Goal: Task Accomplishment & Management: Manage account settings

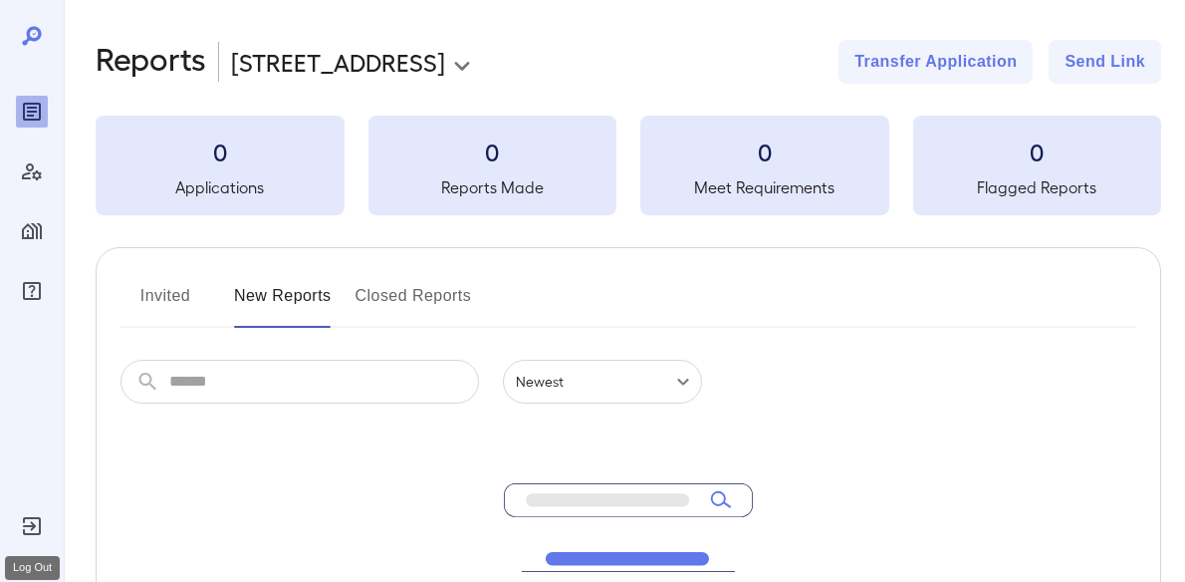
click at [28, 538] on div "Log Out" at bounding box center [32, 526] width 32 height 32
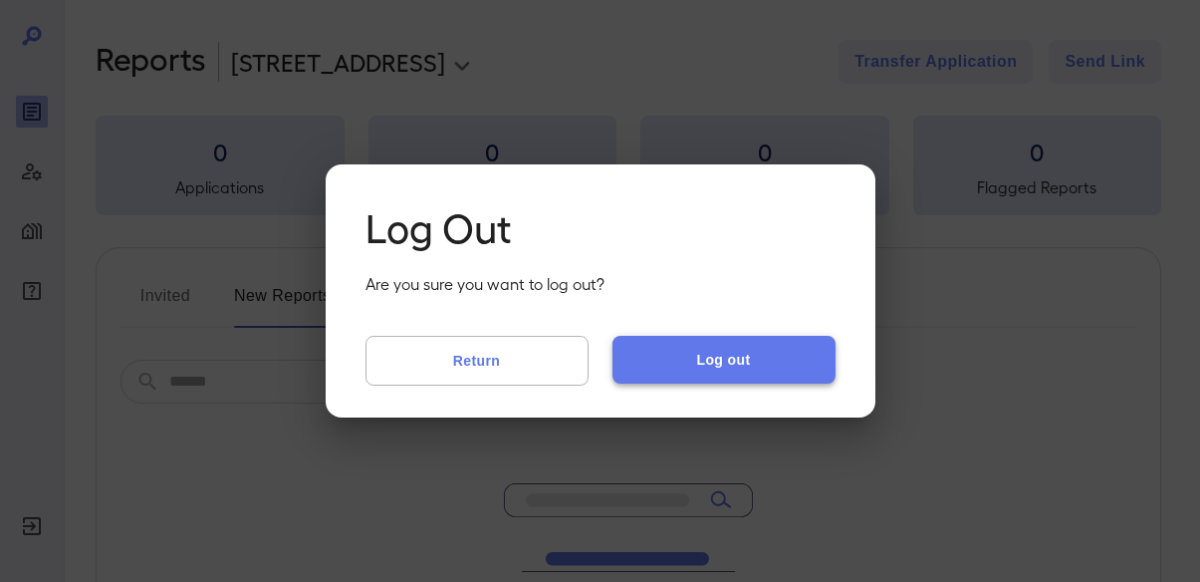
click at [689, 365] on button "Log out" at bounding box center [723, 360] width 223 height 48
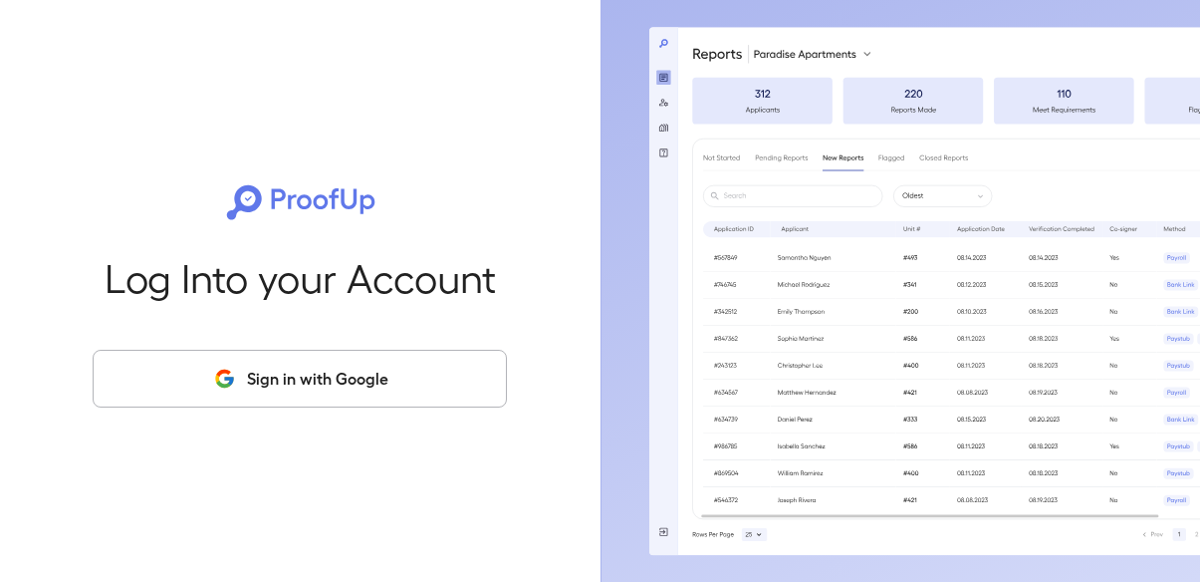
click at [294, 72] on div "Log Into your Account Sign in with Google" at bounding box center [300, 291] width 537 height 582
